Goal: Information Seeking & Learning: Compare options

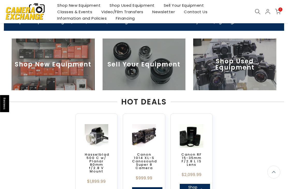
scroll to position [149, 0]
click at [144, 7] on link "Shop Used Equipment" at bounding box center [132, 5] width 54 height 6
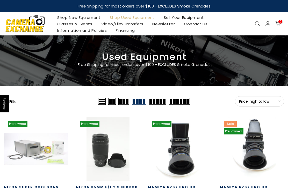
click at [286, 84] on div at bounding box center [144, 60] width 288 height 50
click at [279, 103] on span "Price, high to low" at bounding box center [259, 101] width 41 height 5
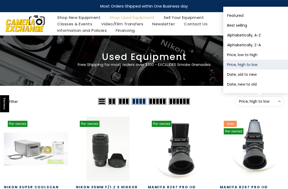
click at [267, 83] on button "Date, new to old" at bounding box center [255, 84] width 65 height 10
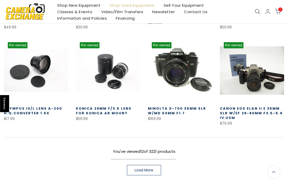
scroll to position [266, 0]
click at [154, 171] on link "Load More" at bounding box center [144, 170] width 34 height 10
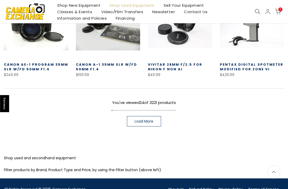
scroll to position [590, 0]
click at [156, 120] on link "Load More" at bounding box center [144, 121] width 34 height 10
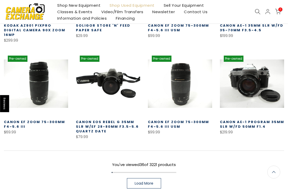
scroll to position [846, 0]
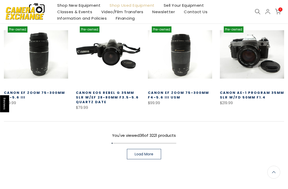
click at [150, 152] on span "Load More" at bounding box center [144, 154] width 19 height 4
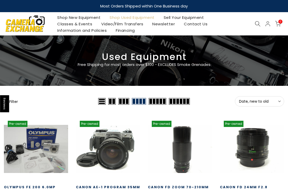
click at [275, 102] on span "Date, new to old" at bounding box center [259, 101] width 41 height 5
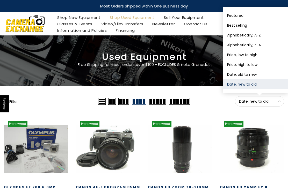
click at [267, 65] on button "Price, high to low" at bounding box center [255, 65] width 65 height 10
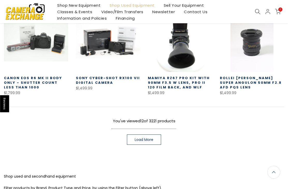
scroll to position [310, 0]
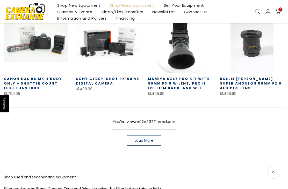
click at [156, 141] on link "Load More" at bounding box center [144, 140] width 34 height 10
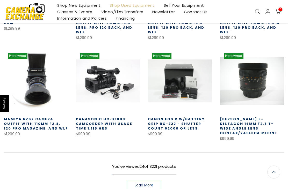
scroll to position [568, 0]
click at [150, 183] on span "Load More" at bounding box center [144, 185] width 19 height 4
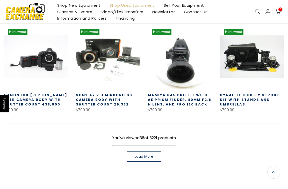
scroll to position [893, 0]
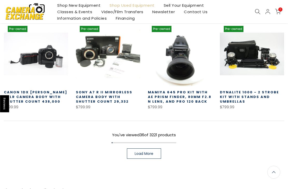
click at [152, 152] on span "Load More" at bounding box center [144, 154] width 19 height 4
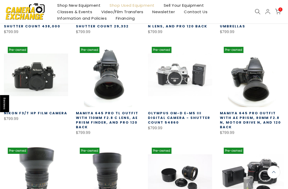
scroll to position [969, 0]
click at [197, 111] on link "Olympus OM-D E-M5 III Digital Camera - Shutter Count 54860" at bounding box center [179, 118] width 62 height 14
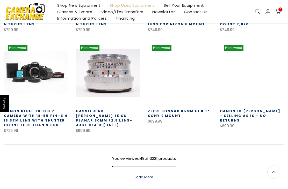
scroll to position [1165, 0]
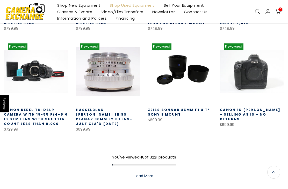
click at [153, 174] on span "Load More" at bounding box center [144, 176] width 19 height 4
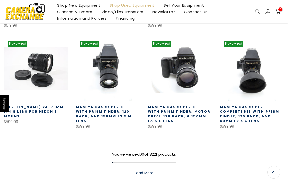
scroll to position [1465, 0]
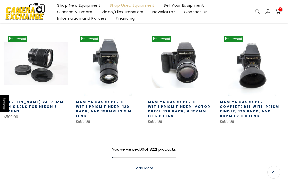
click at [155, 163] on link "Load More" at bounding box center [144, 168] width 34 height 10
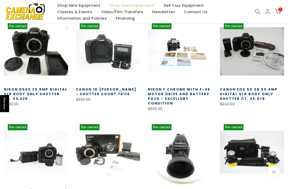
scroll to position [795, 0]
click at [87, 4] on link "Shop New Equipment" at bounding box center [79, 5] width 52 height 6
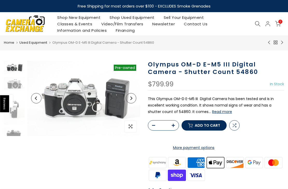
click at [221, 112] on button "Read more" at bounding box center [222, 111] width 20 height 5
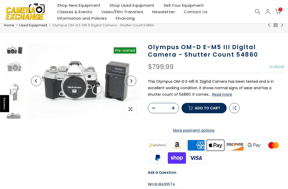
scroll to position [17, 0]
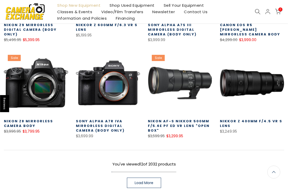
scroll to position [265, 0]
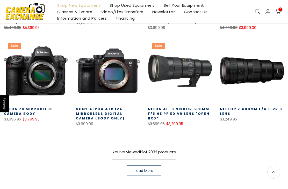
click at [153, 172] on span "Load More" at bounding box center [144, 171] width 19 height 4
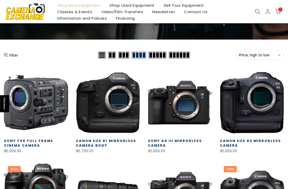
scroll to position [46, 0]
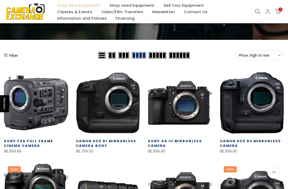
click at [17, 55] on button "Filter" at bounding box center [11, 55] width 14 height 5
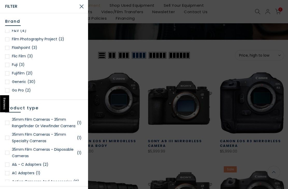
scroll to position [148, 0]
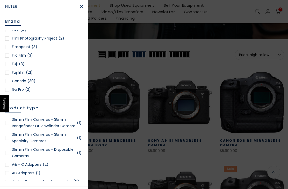
click at [29, 72] on span "(21)" at bounding box center [29, 72] width 7 height 6
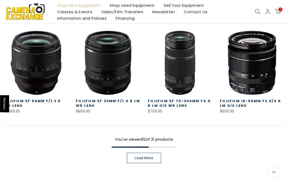
scroll to position [314, 0]
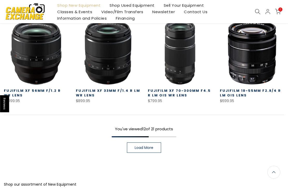
click at [156, 150] on link "Load More" at bounding box center [144, 148] width 34 height 10
